Goal: Navigation & Orientation: Understand site structure

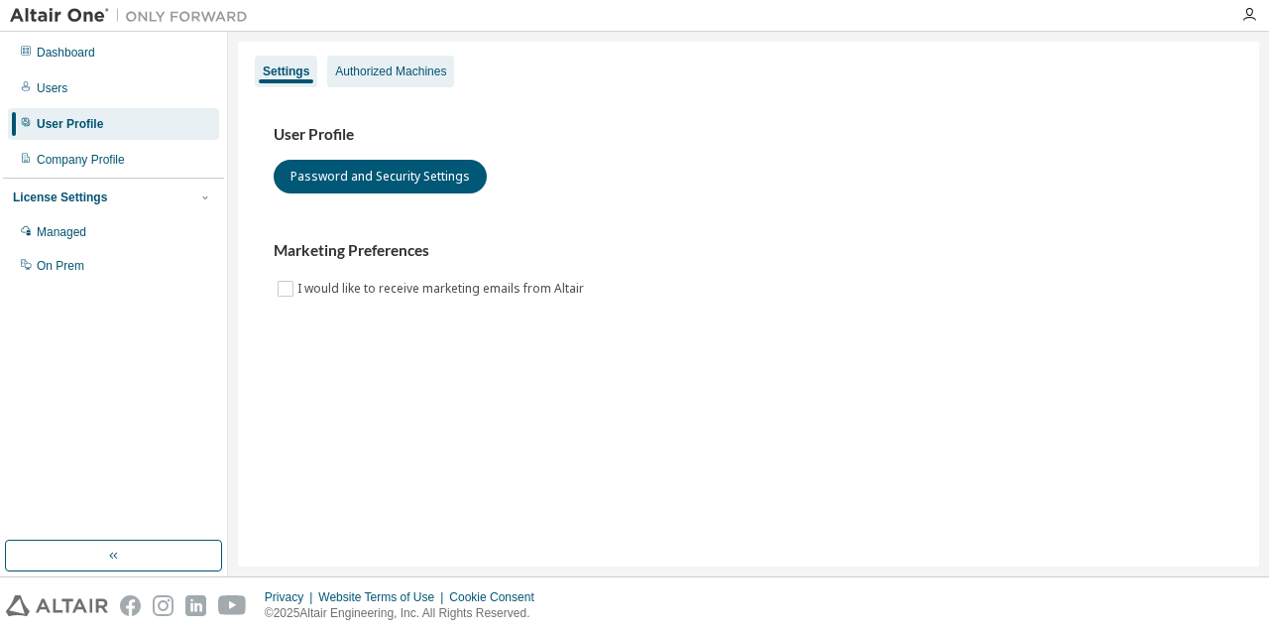
click at [417, 59] on div "Authorized Machines" at bounding box center [390, 72] width 127 height 32
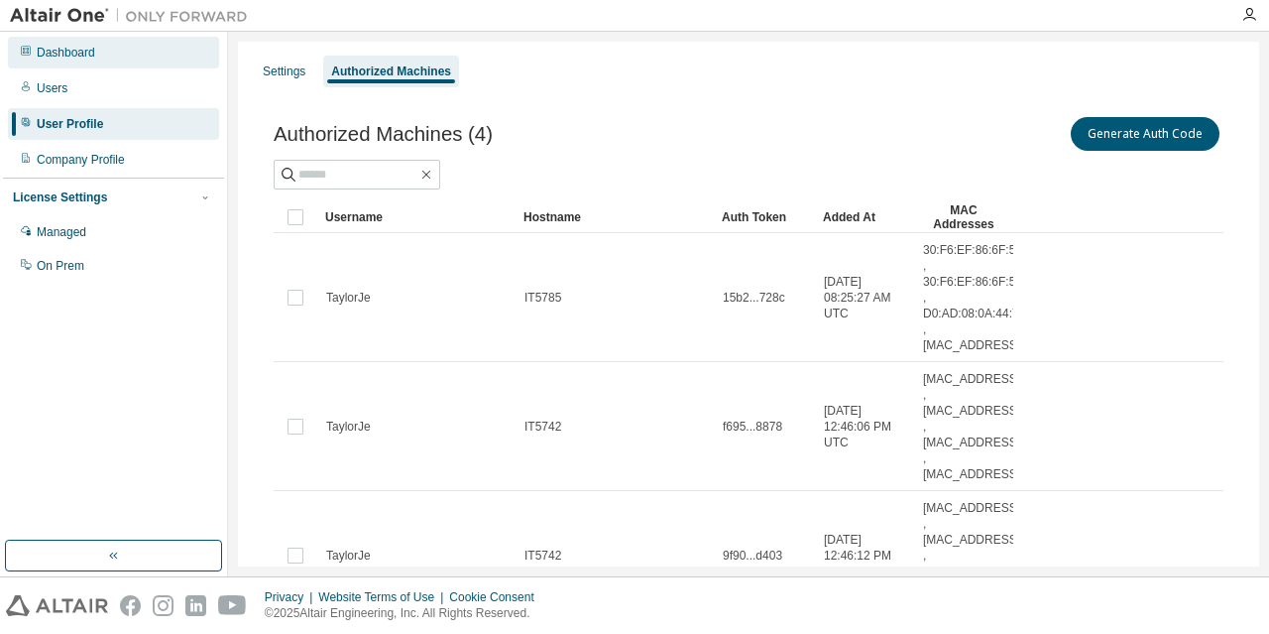
click at [97, 59] on div "Dashboard" at bounding box center [113, 53] width 211 height 32
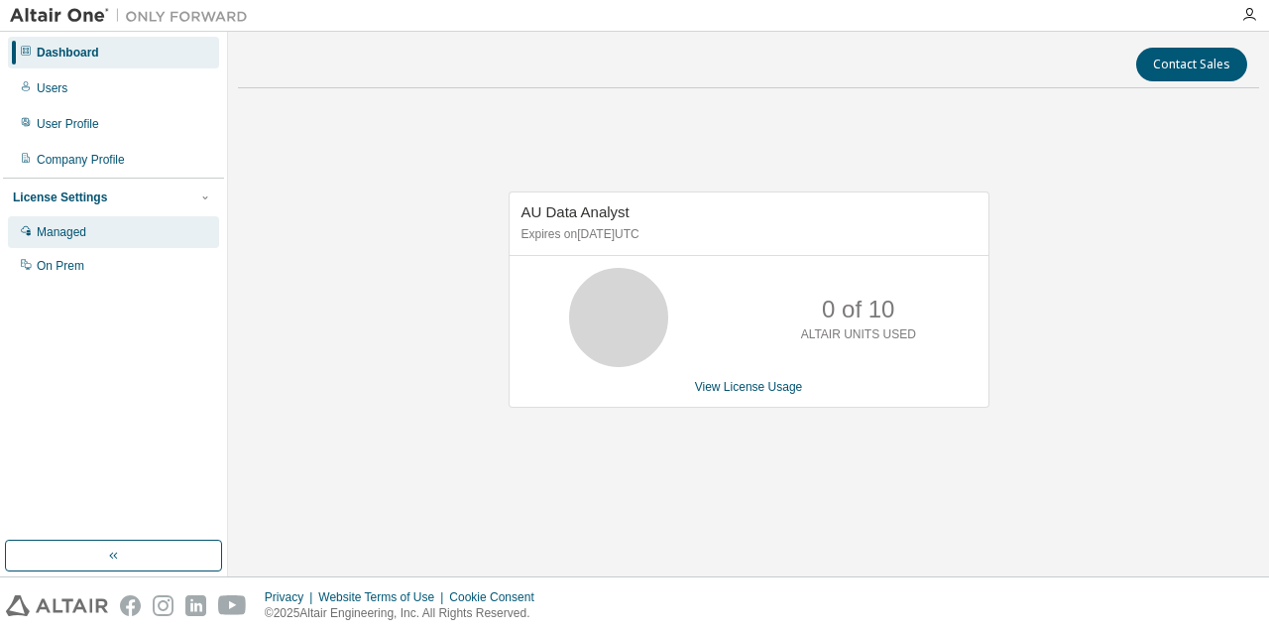
click at [86, 224] on div "Managed" at bounding box center [113, 232] width 211 height 32
